Goal: Information Seeking & Learning: Check status

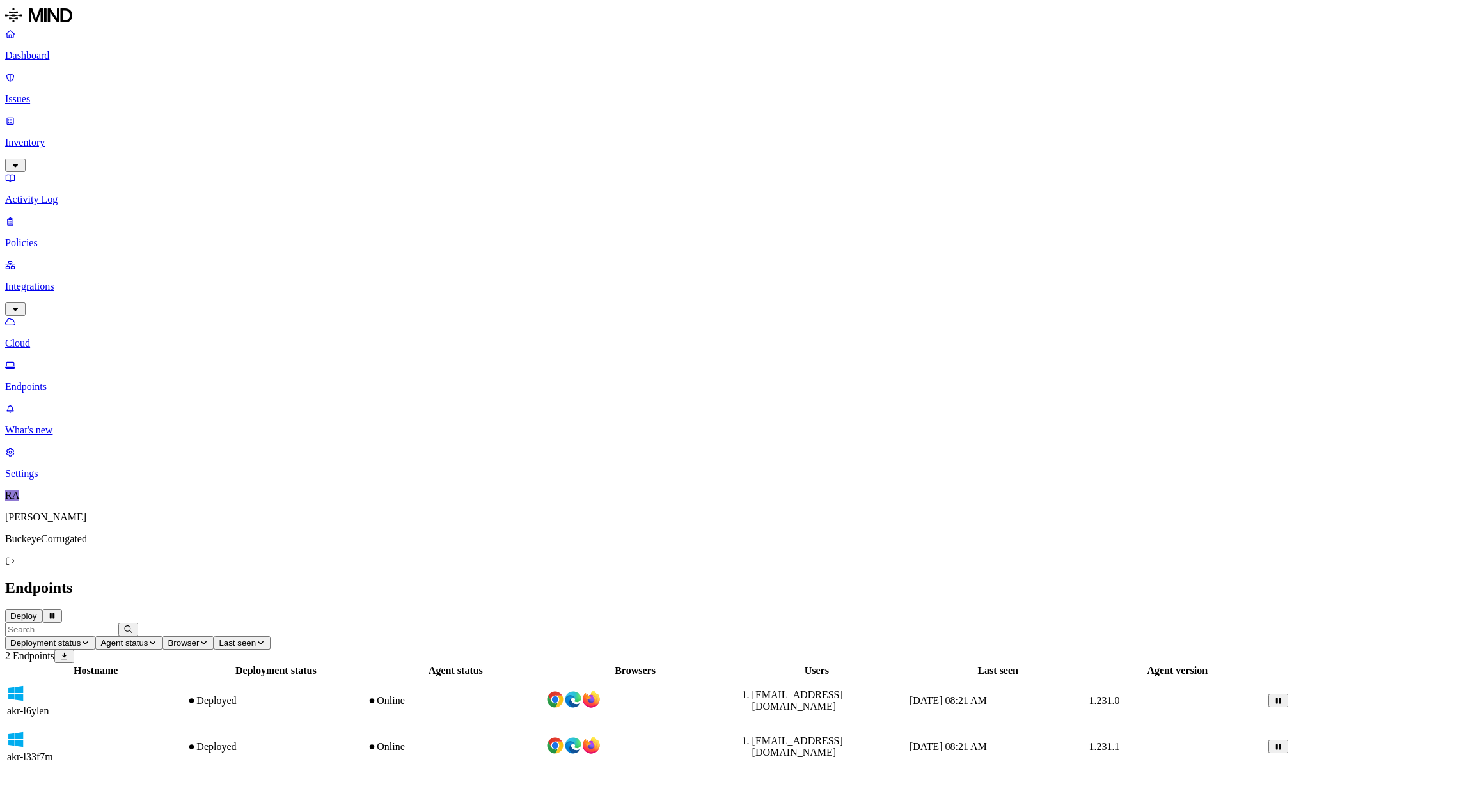
click at [365, 695] on div "Deployed" at bounding box center [276, 701] width 178 height 12
click at [365, 724] on td "Deployed" at bounding box center [276, 747] width 179 height 45
click at [365, 695] on div "Deployed" at bounding box center [276, 701] width 178 height 12
click at [365, 741] on div "Deployed" at bounding box center [276, 747] width 178 height 12
click at [544, 695] on div "Online" at bounding box center [456, 701] width 176 height 12
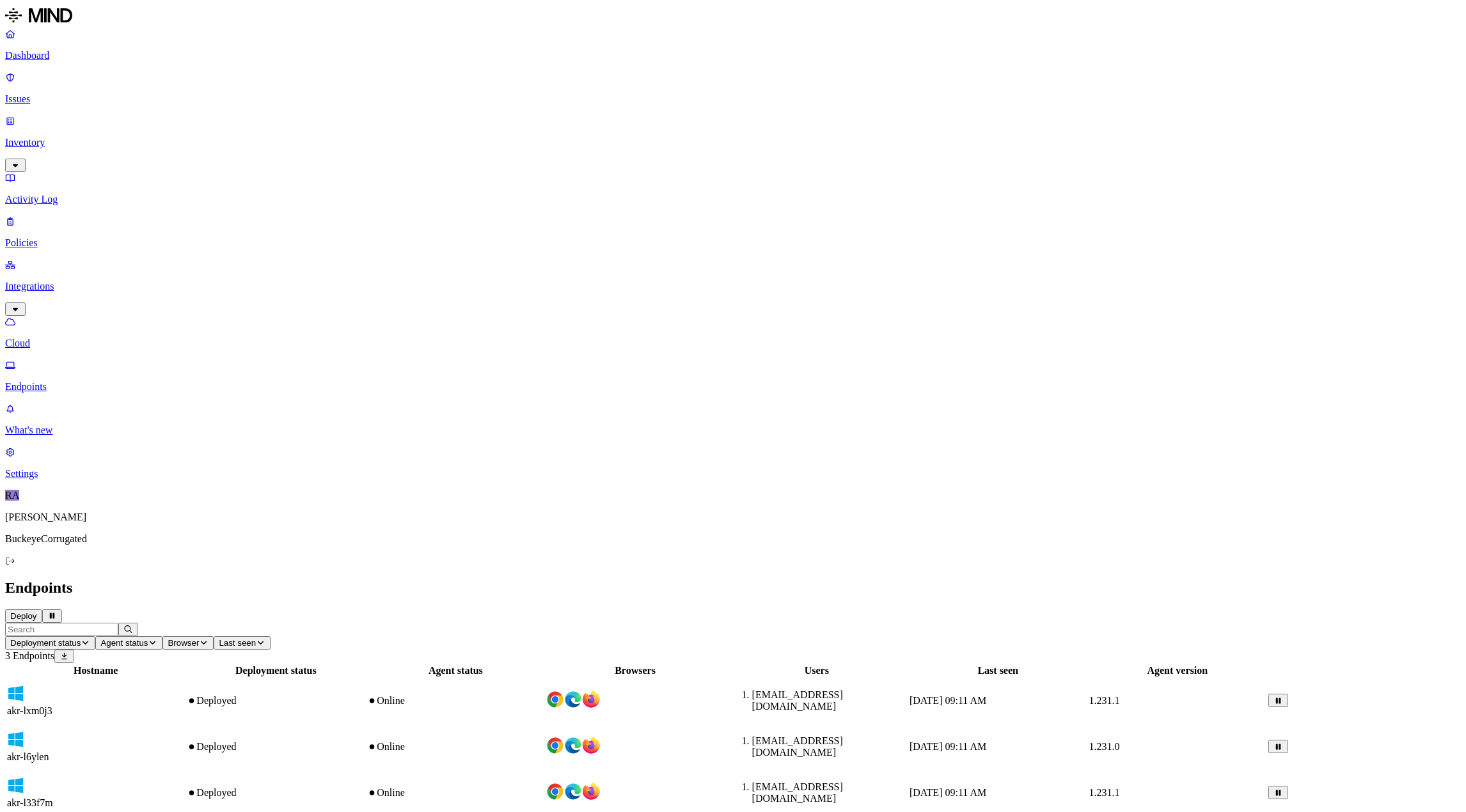
click at [544, 741] on div "Online" at bounding box center [456, 747] width 176 height 12
click at [544, 787] on div "Online" at bounding box center [456, 793] width 176 height 12
click at [656, 663] on div "Hostname Deployment status Agent status Browsers Users Last seen Agent version …" at bounding box center [733, 739] width 1456 height 154
click at [544, 787] on div "Online" at bounding box center [456, 793] width 176 height 12
click at [792, 663] on div "Hostname Deployment status Agent status Browsers Users Last seen Agent version …" at bounding box center [733, 739] width 1456 height 154
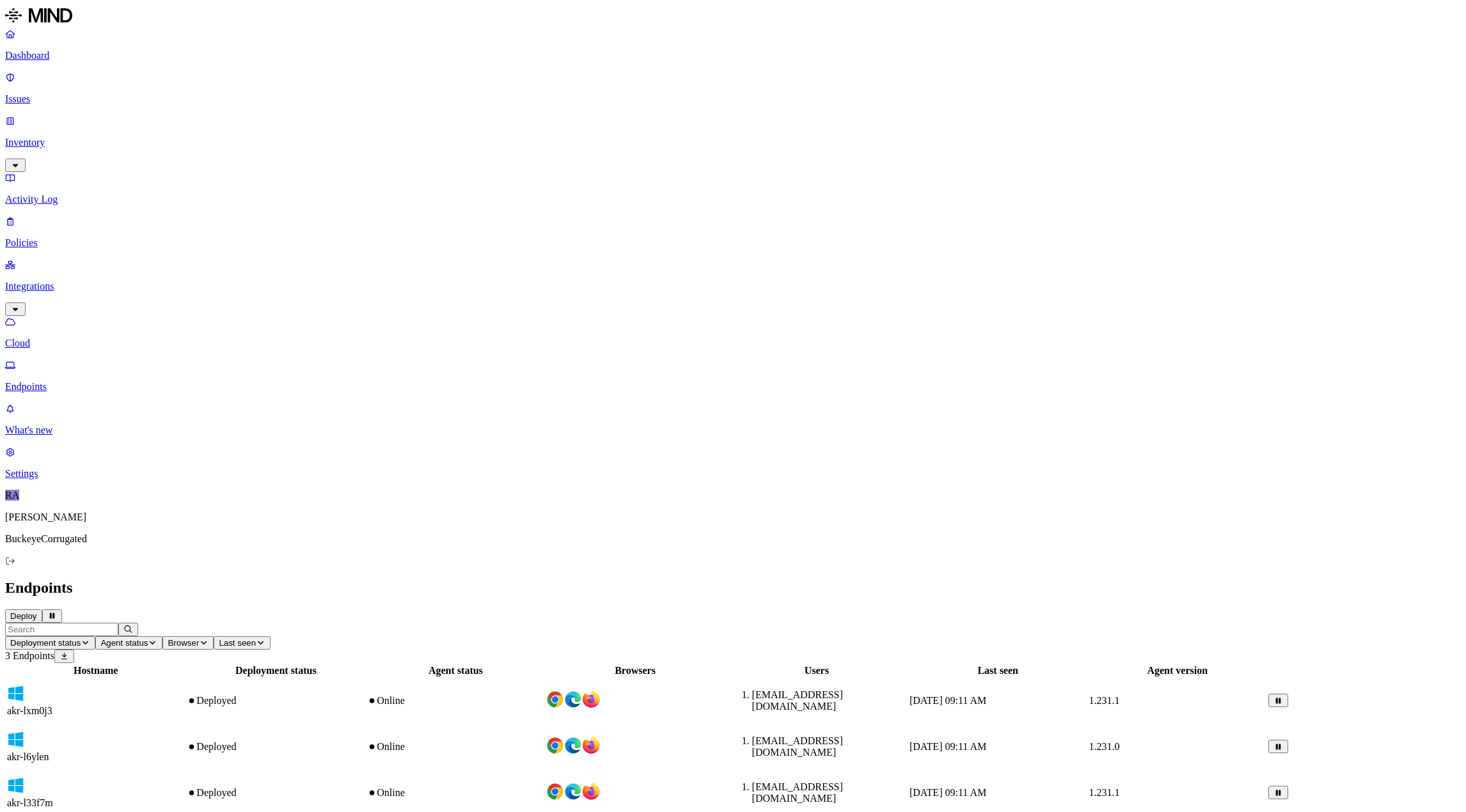
click at [724, 783] on div at bounding box center [635, 792] width 177 height 20
click at [365, 741] on div "Deployed" at bounding box center [276, 747] width 178 height 12
click at [365, 787] on div "Deployed" at bounding box center [276, 793] width 178 height 12
click at [565, 663] on div "Hostname Deployment status Agent status Browsers Users Last seen Agent version …" at bounding box center [733, 739] width 1456 height 154
click at [544, 724] on td "Online" at bounding box center [456, 747] width 178 height 45
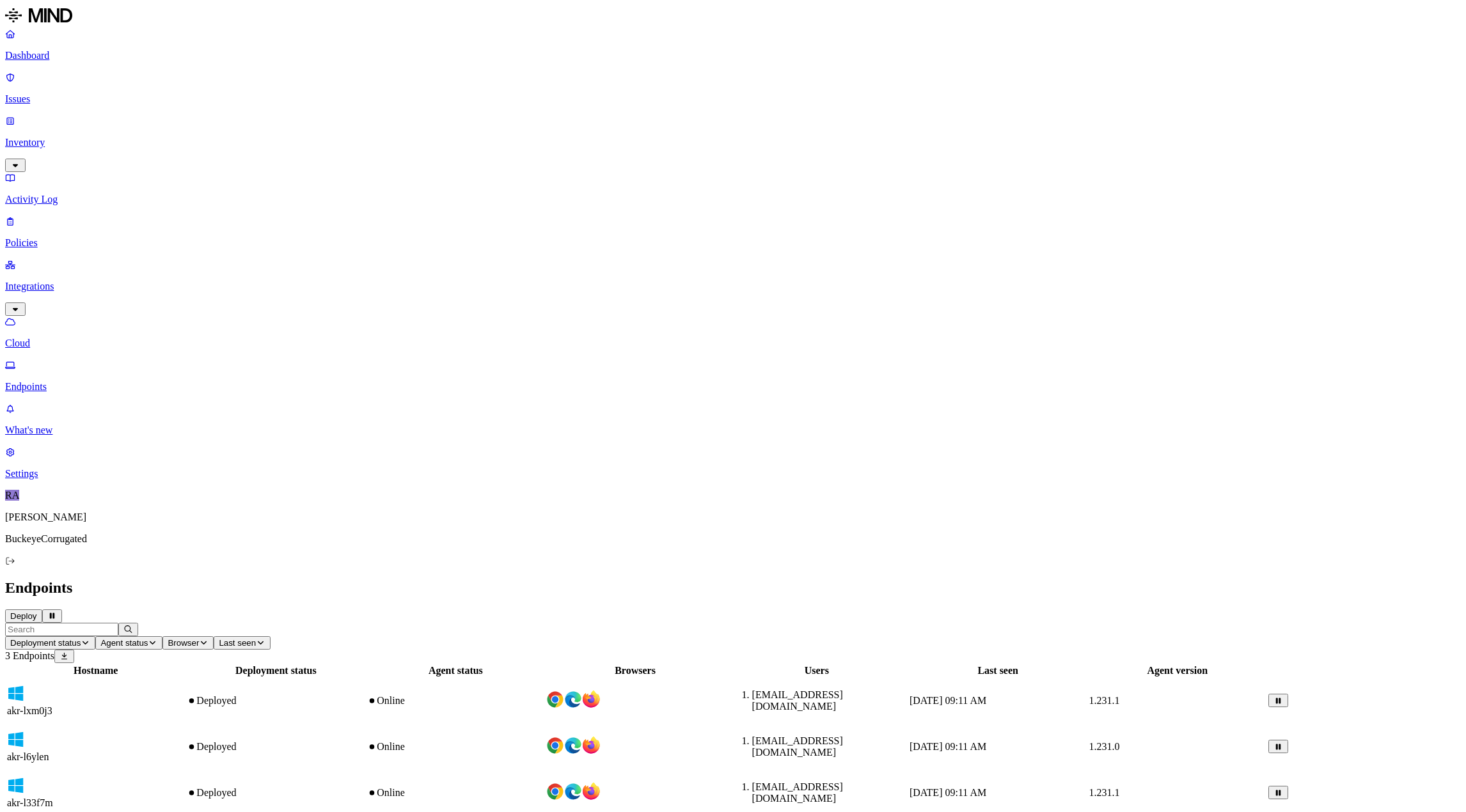
click at [544, 787] on div "Online" at bounding box center [456, 793] width 176 height 12
click at [544, 741] on div "Online" at bounding box center [456, 747] width 176 height 12
click at [544, 787] on div "Online" at bounding box center [456, 793] width 176 height 12
click at [59, 381] on p "Endpoints" at bounding box center [733, 387] width 1456 height 12
click at [544, 787] on div "Online" at bounding box center [456, 793] width 176 height 12
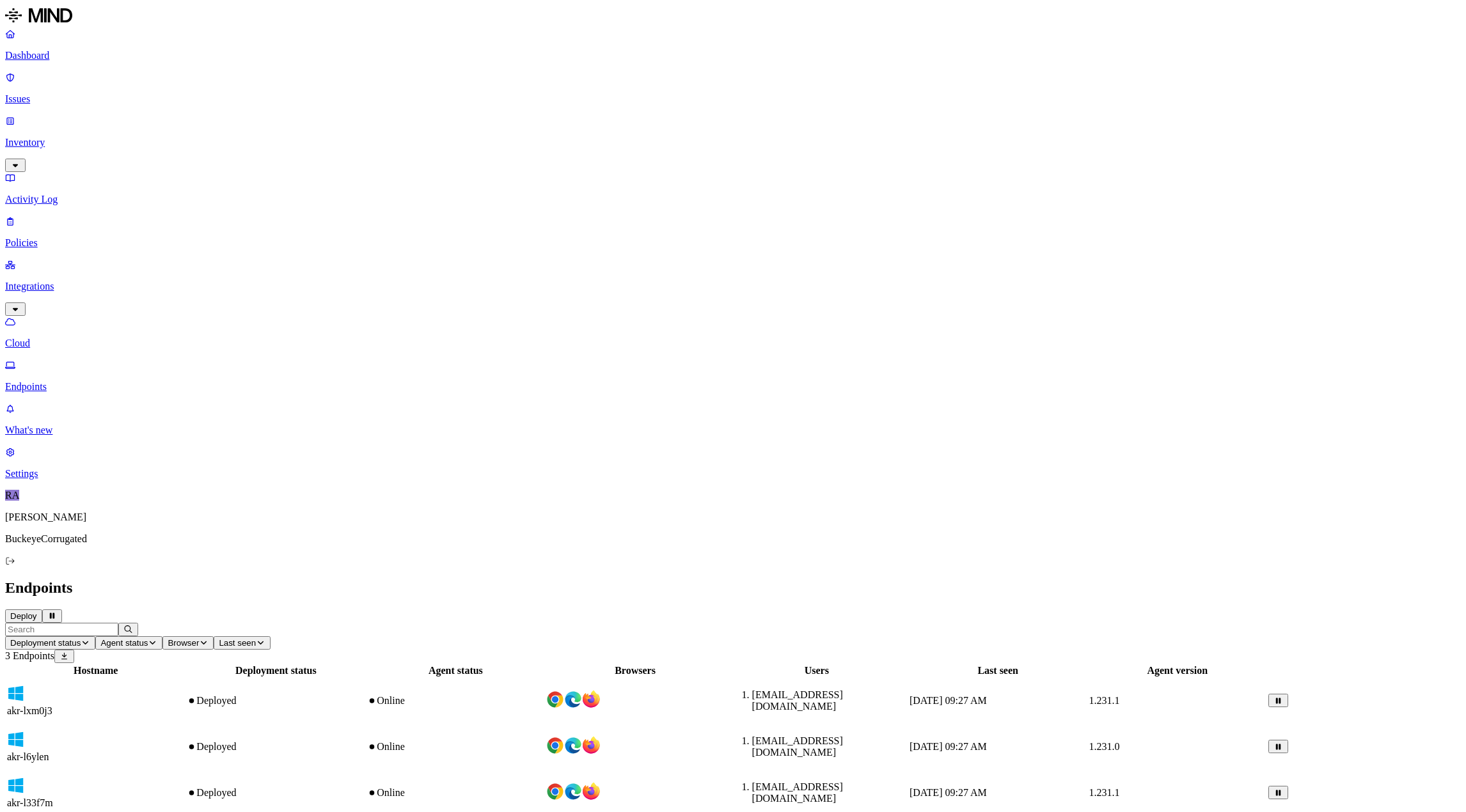
click at [544, 787] on div "Online" at bounding box center [456, 793] width 176 height 12
click at [544, 741] on div "Online" at bounding box center [456, 747] width 176 height 12
click at [89, 59] on p "Dashboard" at bounding box center [733, 56] width 1456 height 12
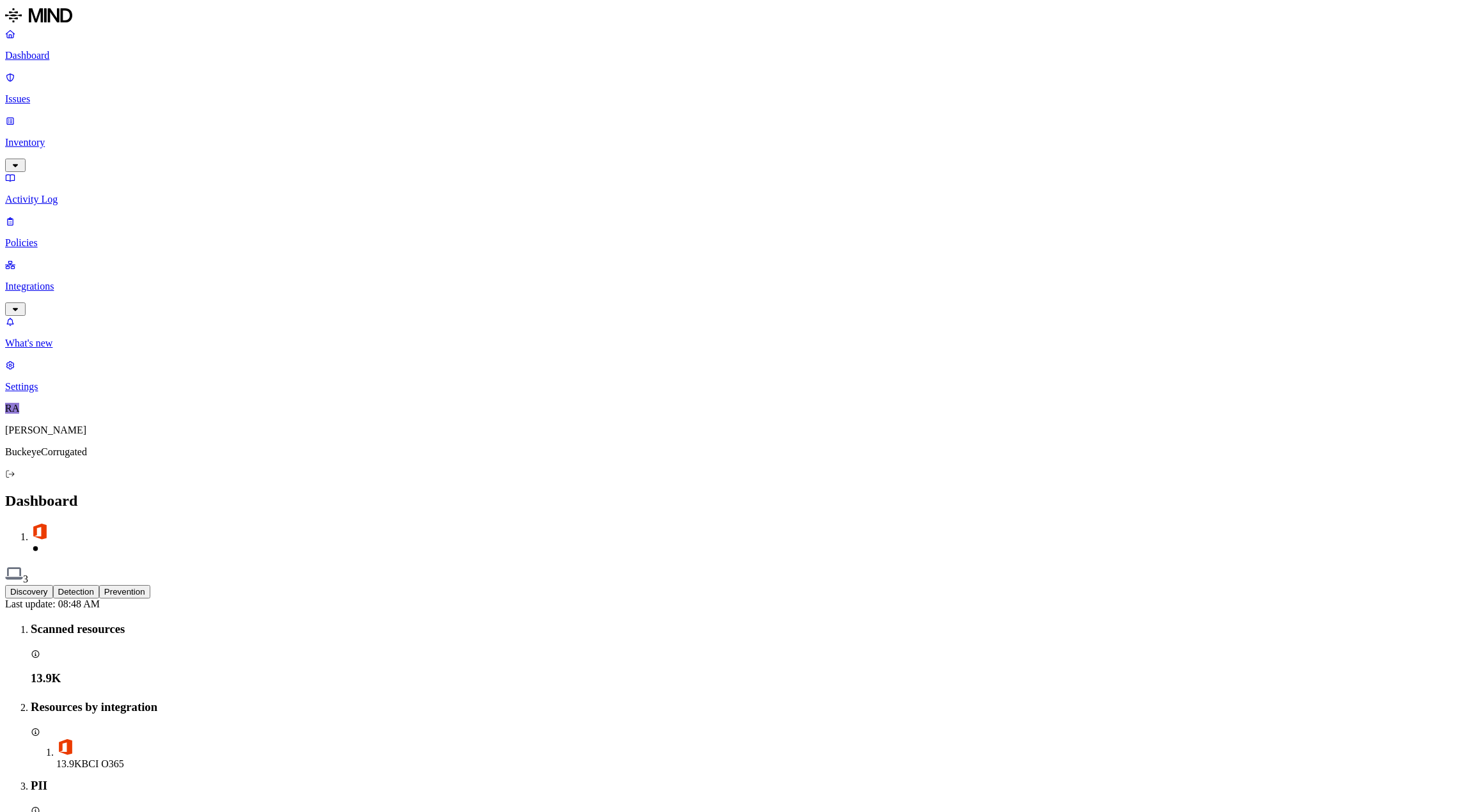
click at [61, 137] on p "Inventory" at bounding box center [733, 142] width 1456 height 12
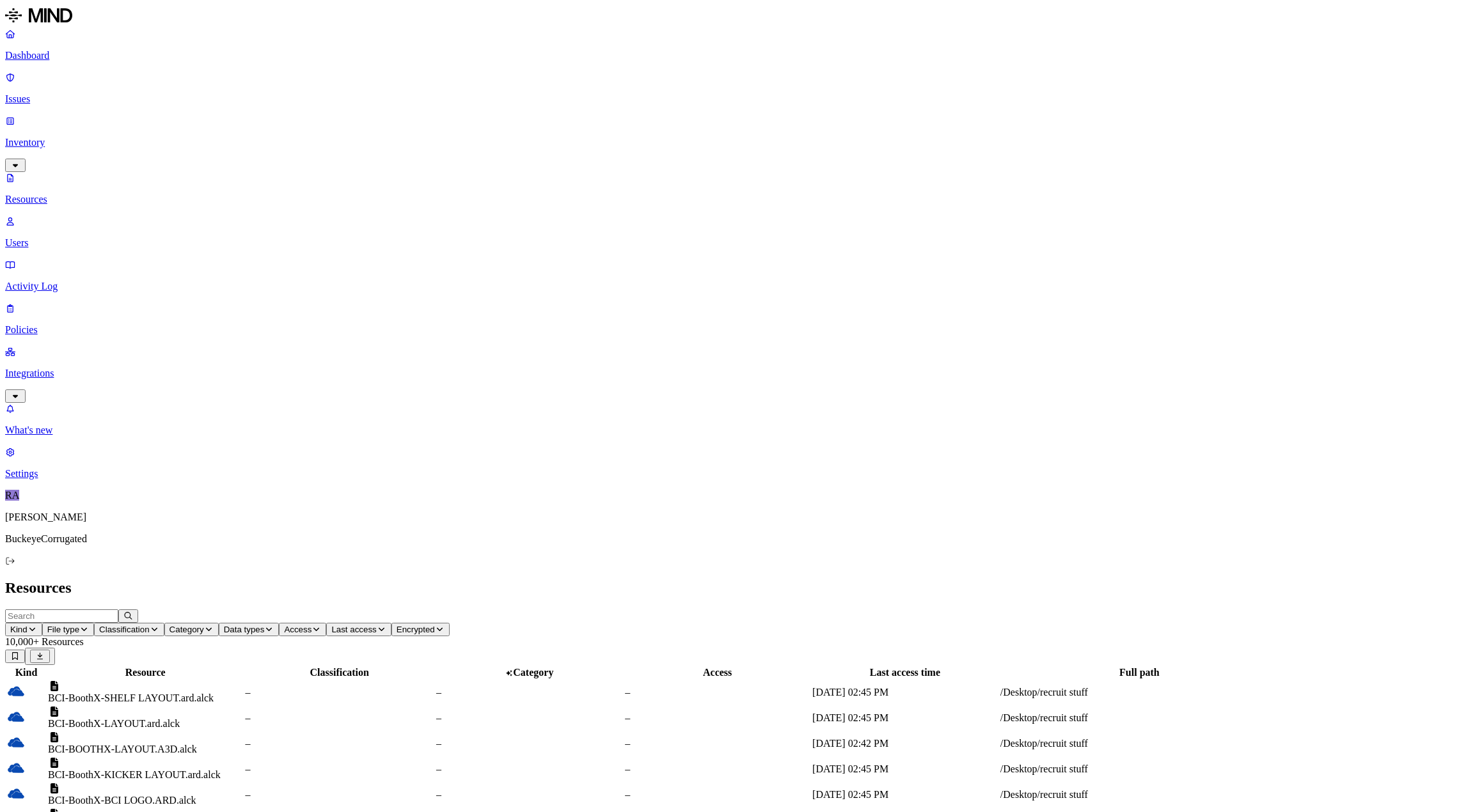
click at [66, 237] on p "Users" at bounding box center [733, 243] width 1456 height 12
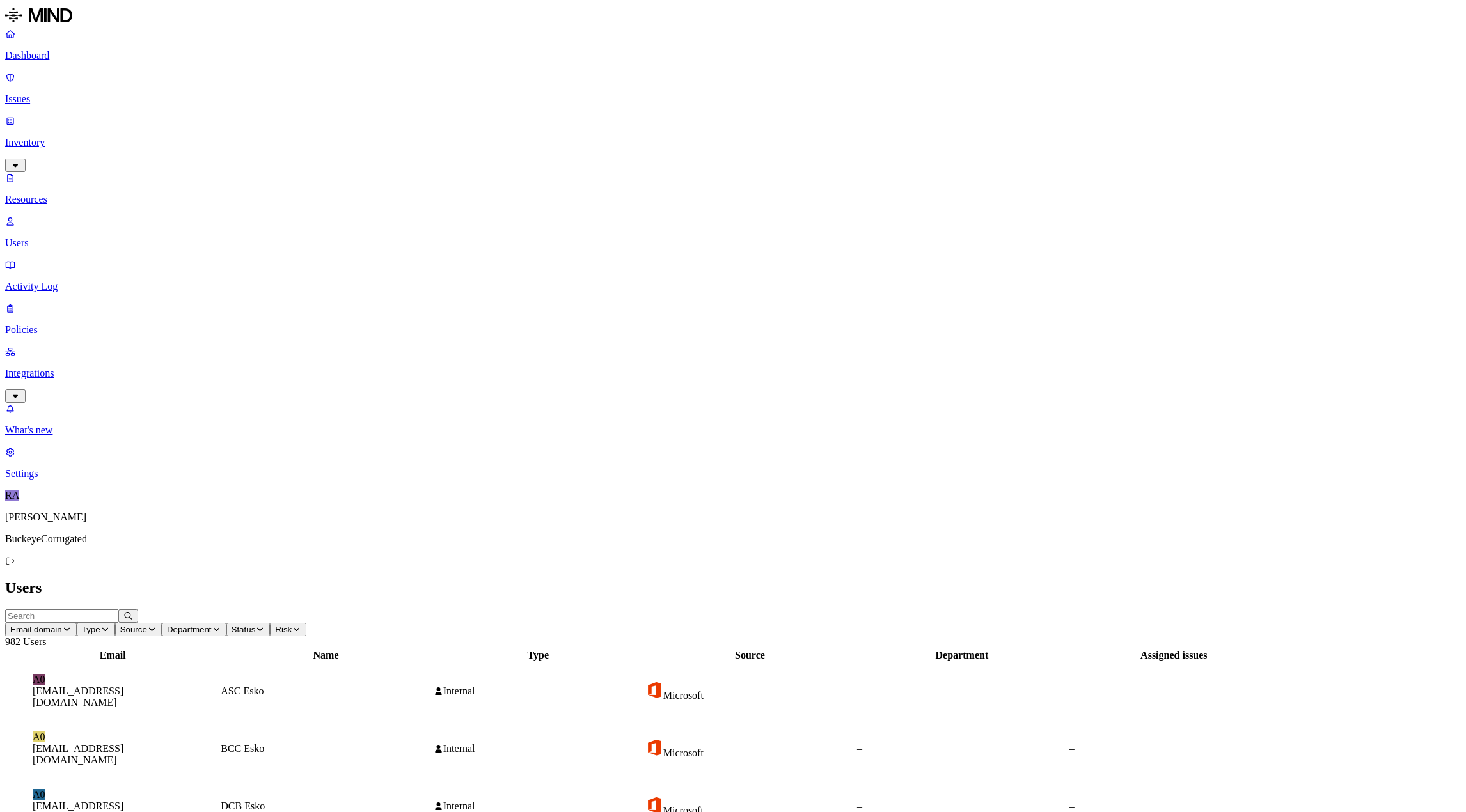
click at [118, 609] on input "text" at bounding box center [61, 616] width 113 height 14
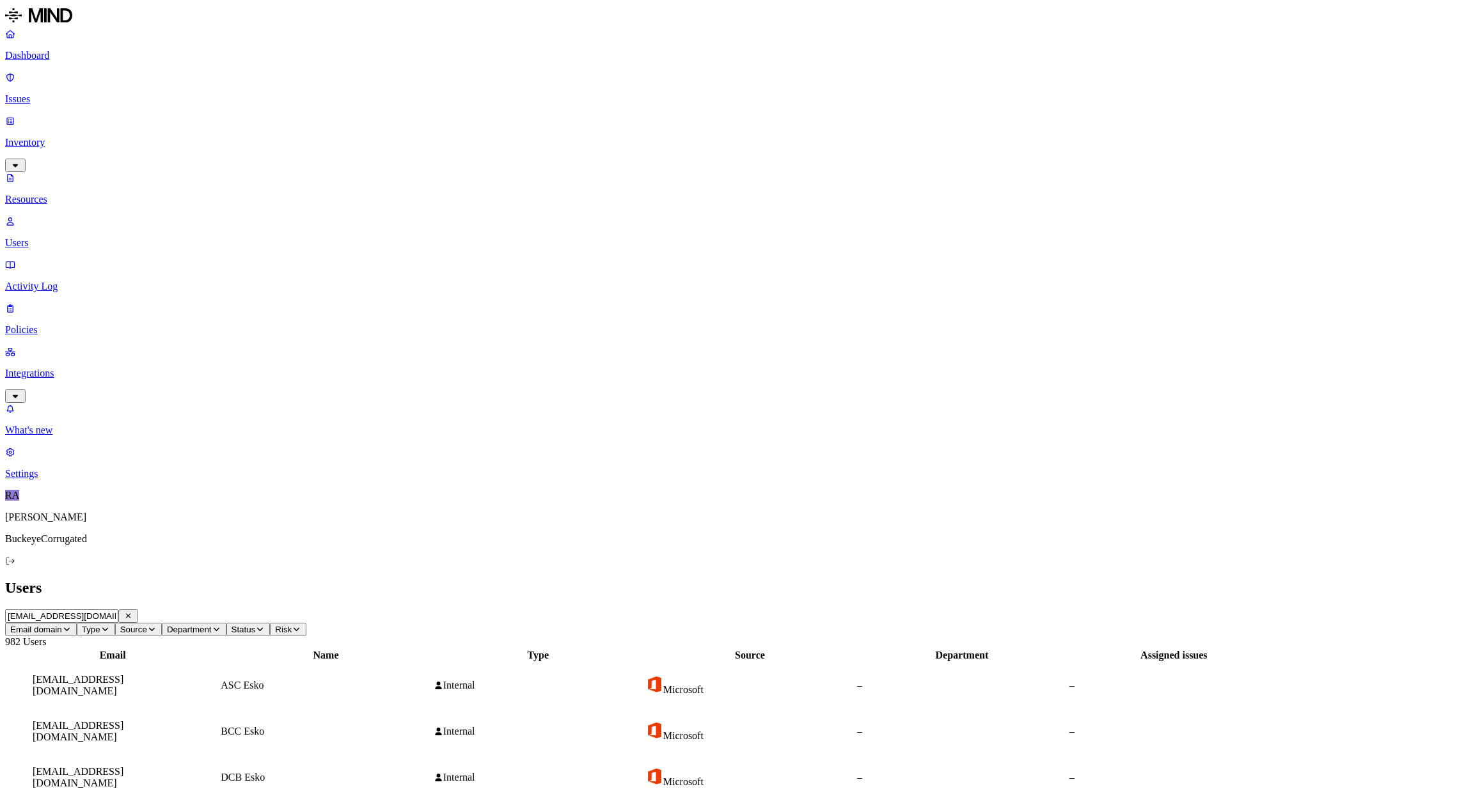
type input "[EMAIL_ADDRESS][DOMAIN_NAME]"
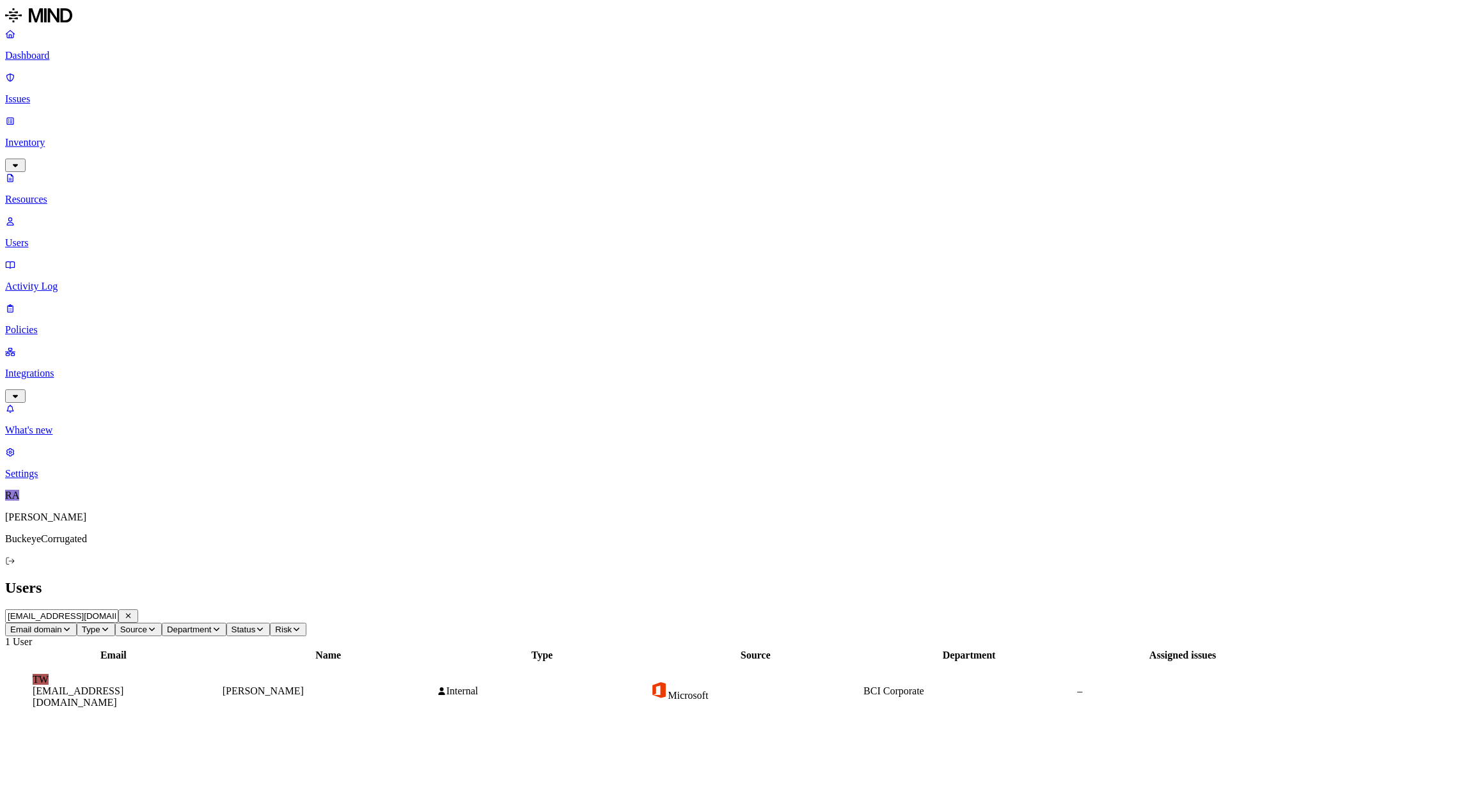
click at [194, 685] on figcaption "[EMAIL_ADDRESS][DOMAIN_NAME]" at bounding box center [114, 696] width 162 height 23
click at [18, 748] on icon at bounding box center [15, 751] width 7 height 6
click at [60, 281] on p "Activity Log" at bounding box center [733, 287] width 1456 height 12
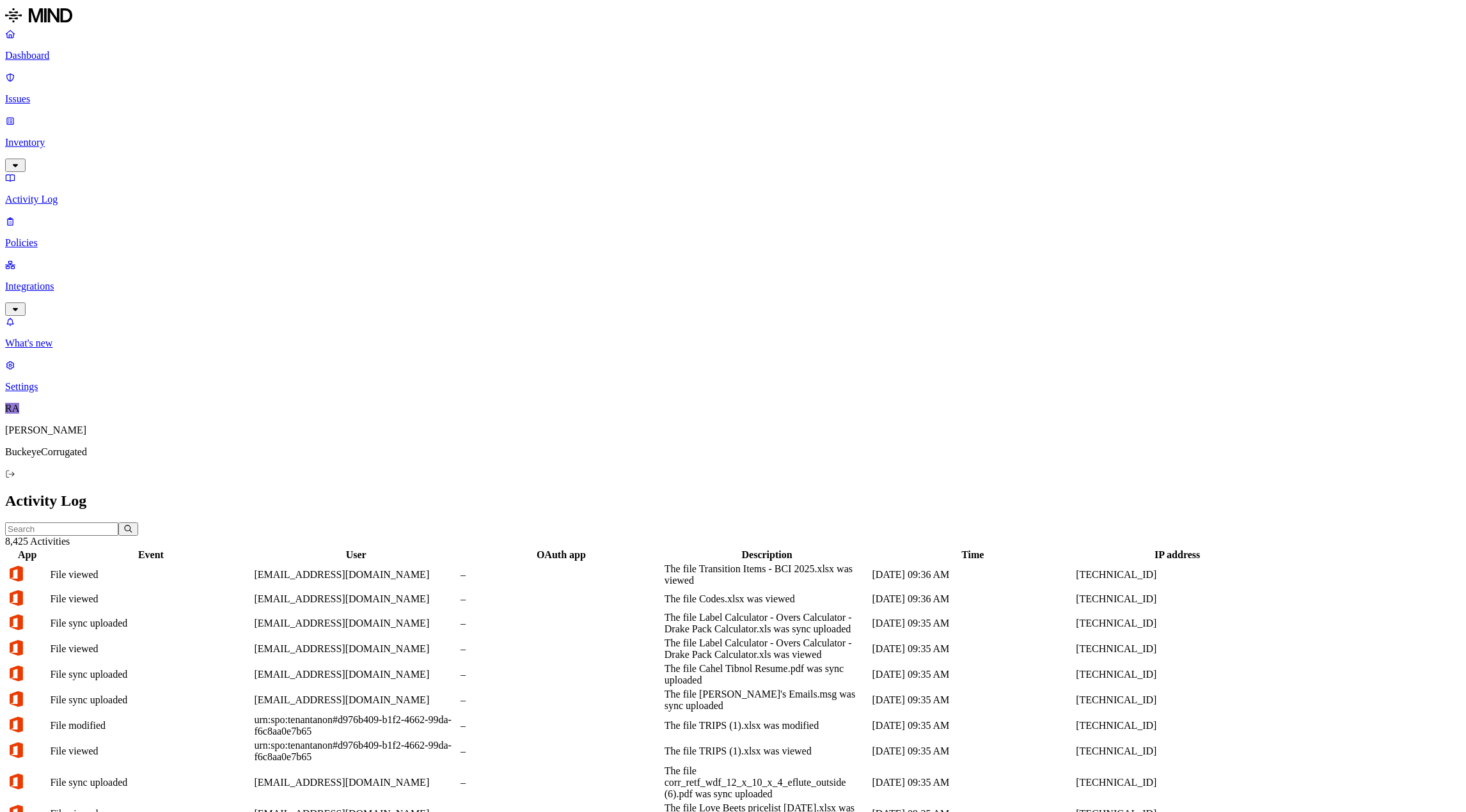
click at [64, 53] on p "Dashboard" at bounding box center [733, 56] width 1456 height 12
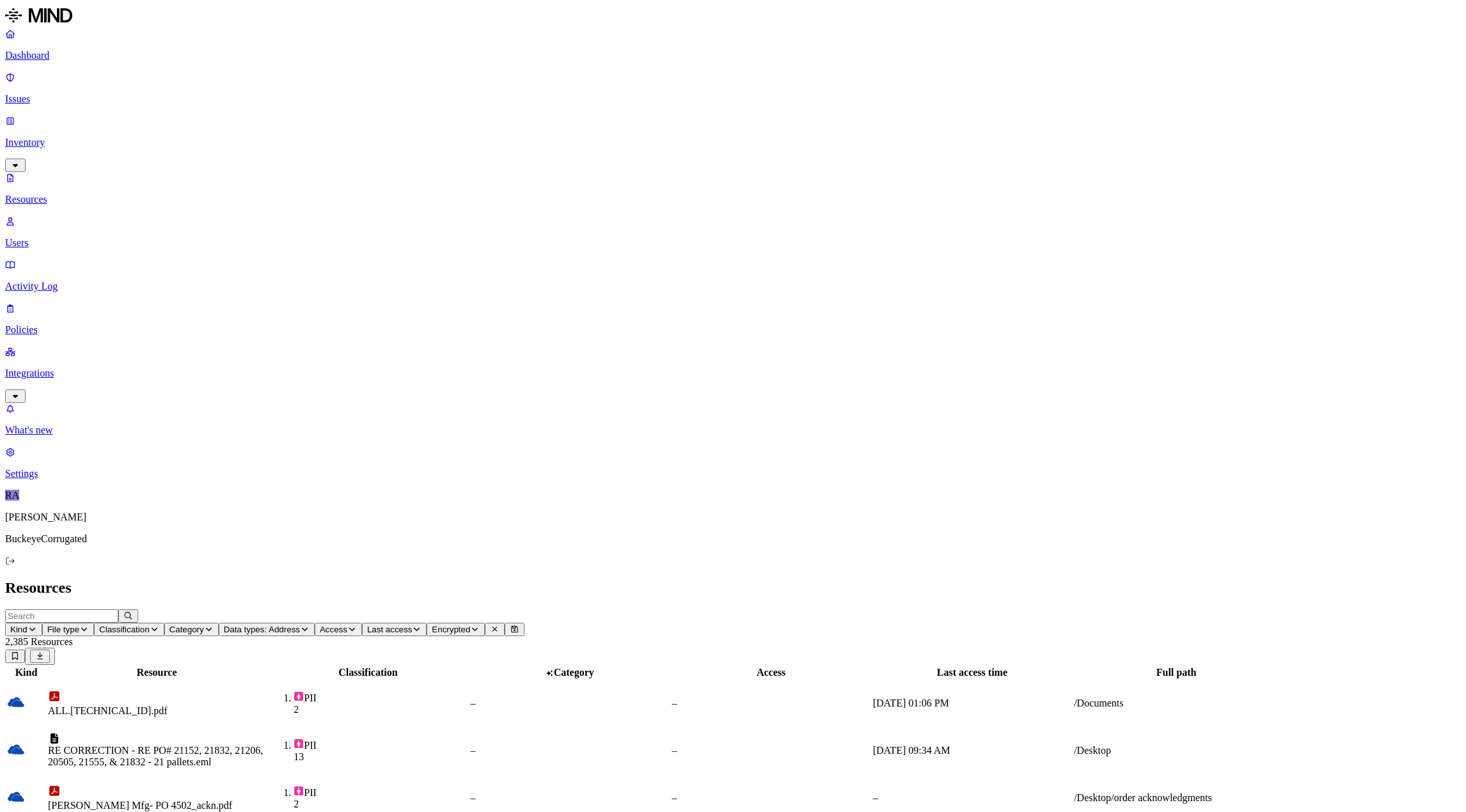
click at [48, 52] on p "Dashboard" at bounding box center [733, 56] width 1456 height 12
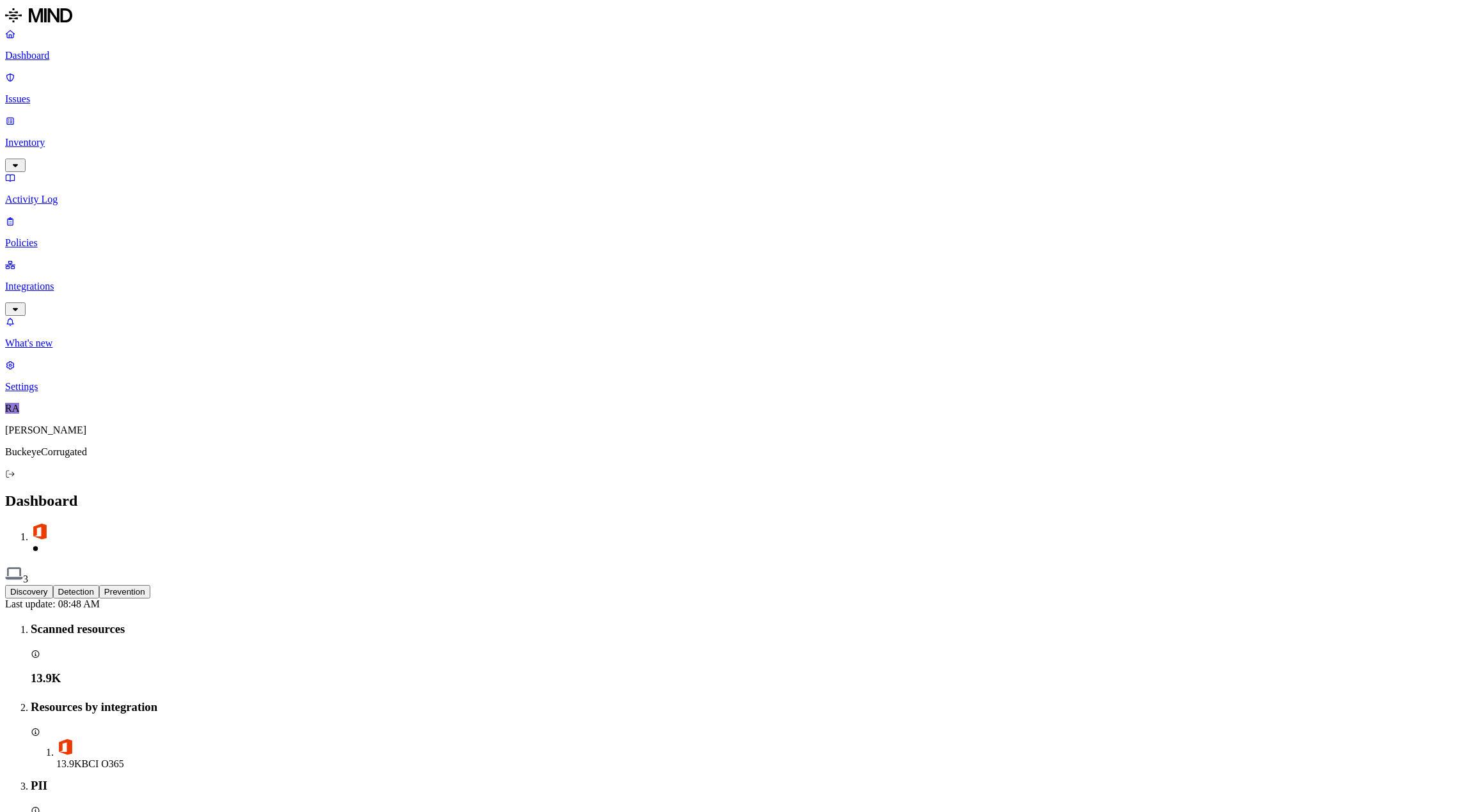
click at [46, 237] on p "Policies" at bounding box center [733, 243] width 1456 height 12
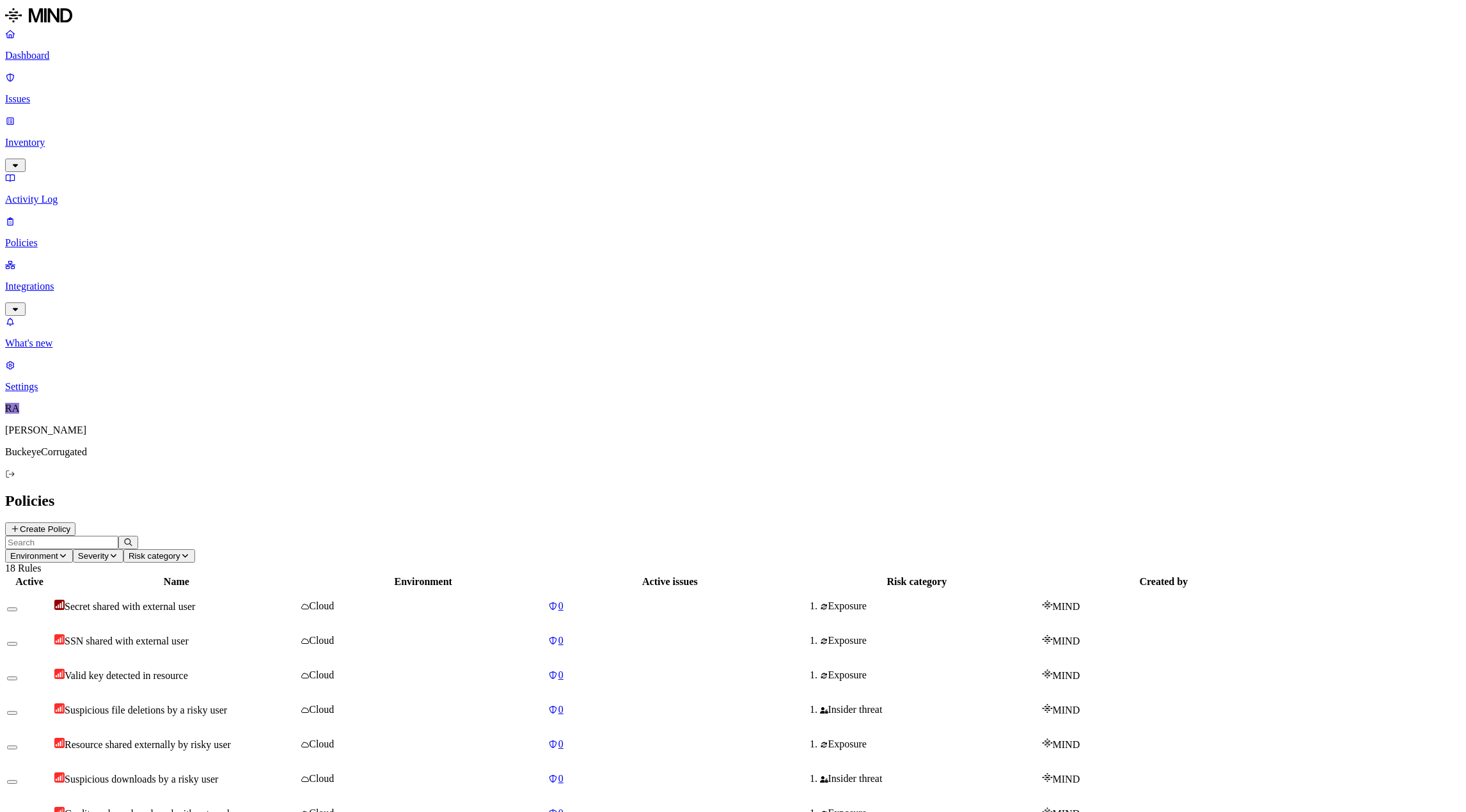
click at [48, 137] on p "Inventory" at bounding box center [733, 142] width 1456 height 12
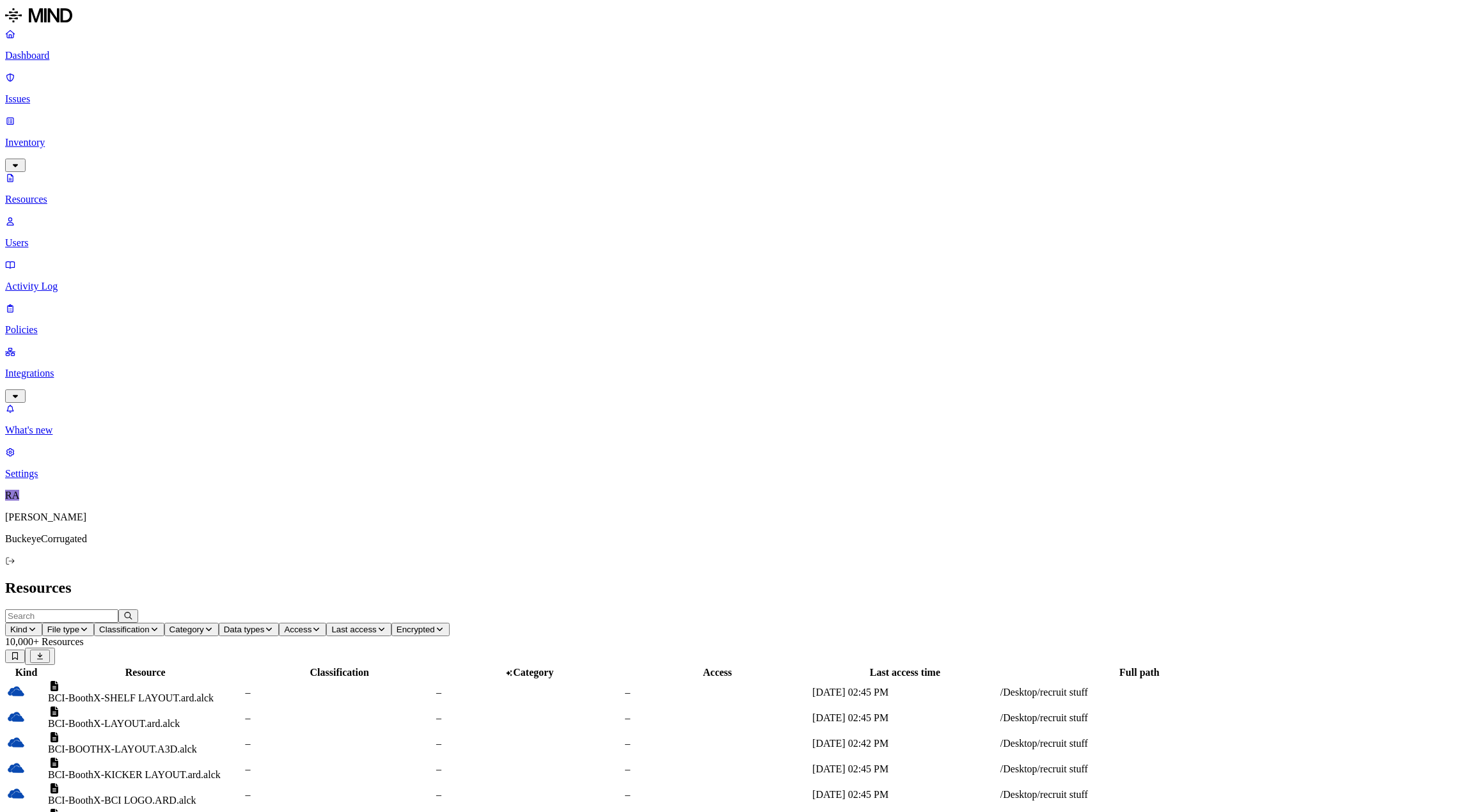
click at [321, 625] on icon "button" at bounding box center [316, 629] width 10 height 8
